Goal: Task Accomplishment & Management: Manage account settings

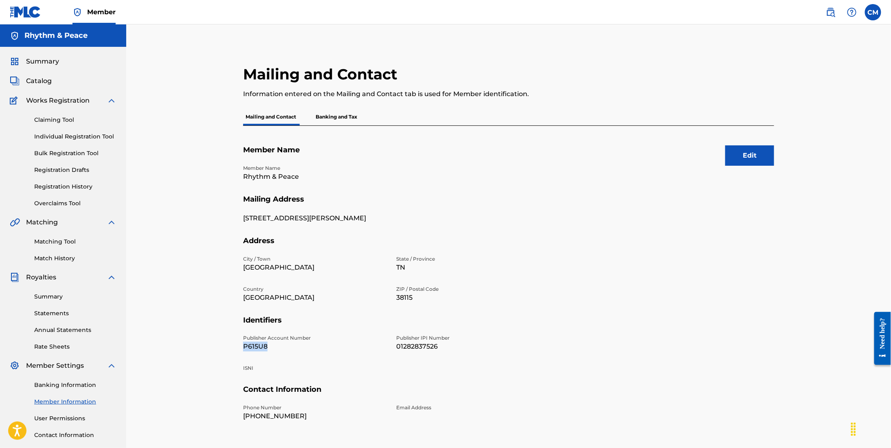
drag, startPoint x: 273, startPoint y: 346, endPoint x: 244, endPoint y: 345, distance: 29.3
click at [244, 345] on p "P615U8" at bounding box center [314, 347] width 143 height 10
copy p "P615U8"
drag, startPoint x: 440, startPoint y: 346, endPoint x: 392, endPoint y: 346, distance: 48.5
click at [392, 346] on div "Publisher Account Number P615U8 Publisher IPI Number 01282837526 ISNI" at bounding box center [391, 359] width 297 height 51
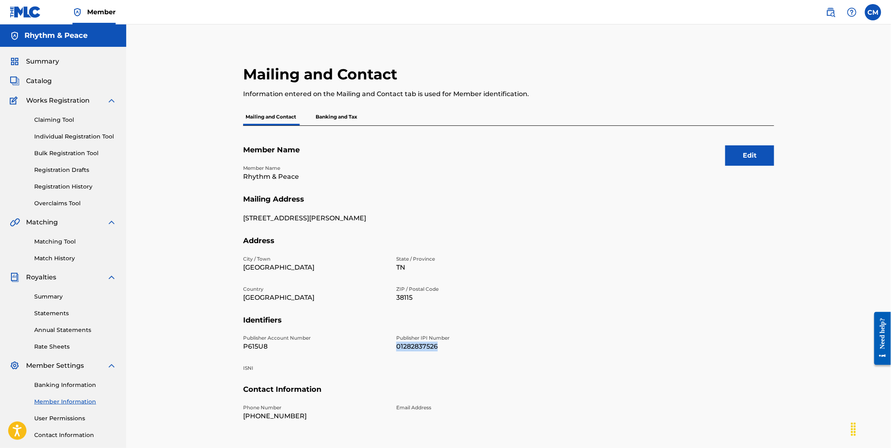
copy p "01282837526"
click at [608, 34] on div "Mailing and Contact Information entered on the Mailing and Contact tab is used …" at bounding box center [508, 244] width 765 height 441
click at [872, 14] on label at bounding box center [873, 12] width 16 height 16
click at [873, 12] on input "CM [PERSON_NAME] [EMAIL_ADDRESS][DOMAIN_NAME] Profile Log out" at bounding box center [873, 12] width 0 height 0
click at [796, 88] on link "Profile" at bounding box center [793, 87] width 16 height 7
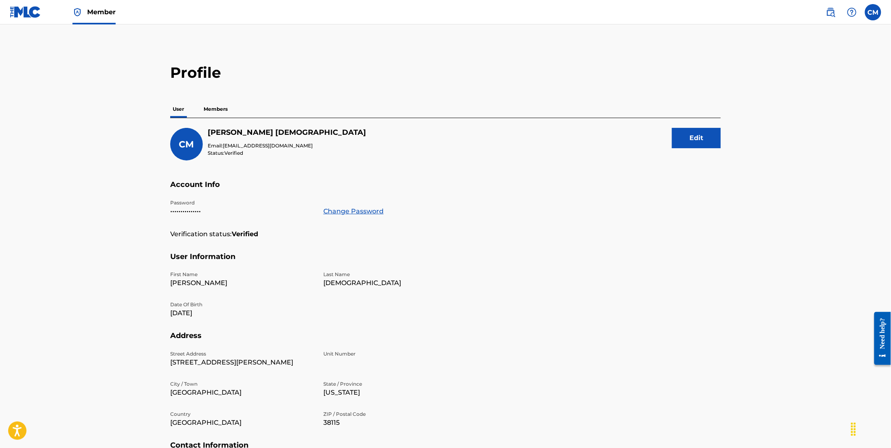
click at [221, 109] on p "Members" at bounding box center [215, 109] width 29 height 17
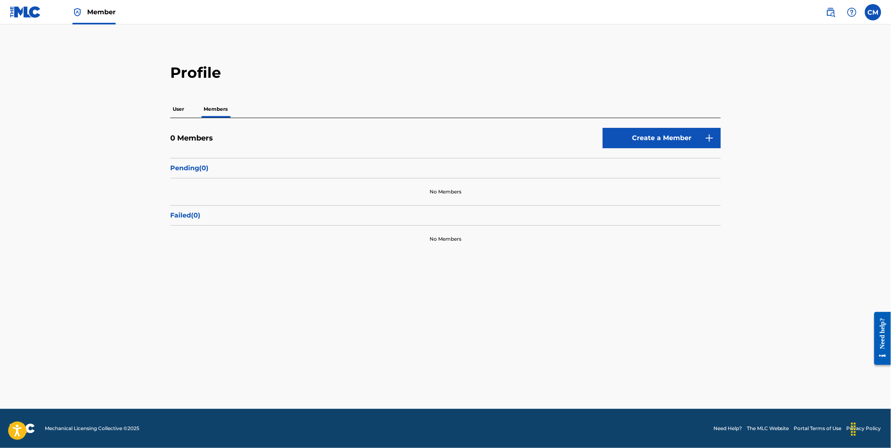
click at [176, 108] on p "User" at bounding box center [178, 109] width 16 height 17
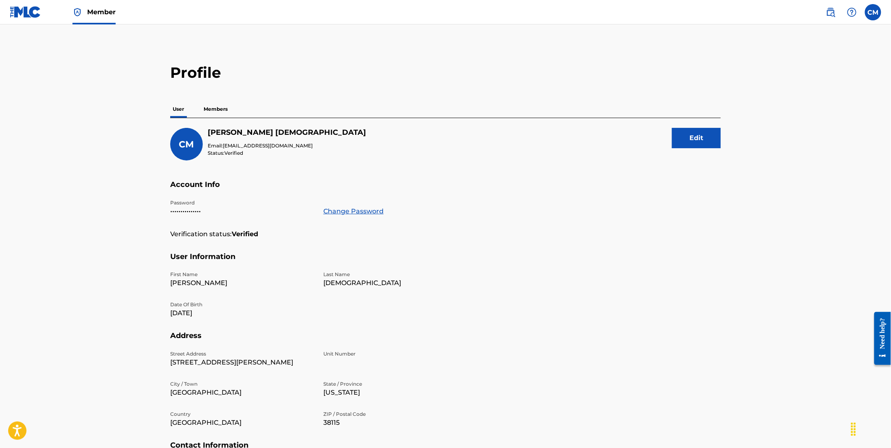
click at [870, 13] on label at bounding box center [873, 12] width 16 height 16
click at [873, 12] on input "CM [PERSON_NAME] [EMAIL_ADDRESS][DOMAIN_NAME] Profile Log out" at bounding box center [873, 12] width 0 height 0
click at [796, 101] on p "Log out" at bounding box center [794, 101] width 19 height 7
click at [873, 12] on input "CM [PERSON_NAME] [EMAIL_ADDRESS][DOMAIN_NAME] Profile Log out" at bounding box center [873, 12] width 0 height 0
